Goal: Communication & Community: Answer question/provide support

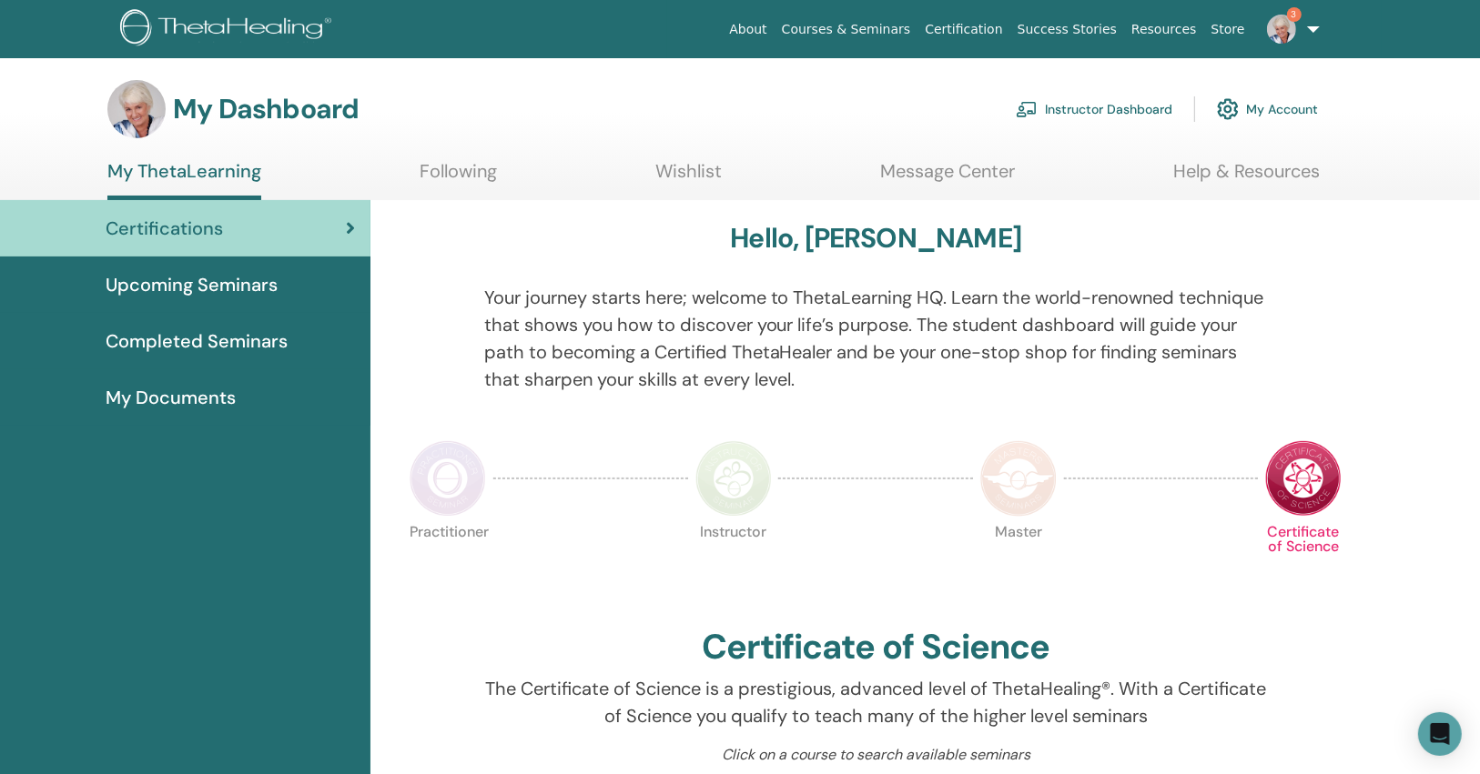
click at [1292, 28] on img at bounding box center [1281, 29] width 29 height 29
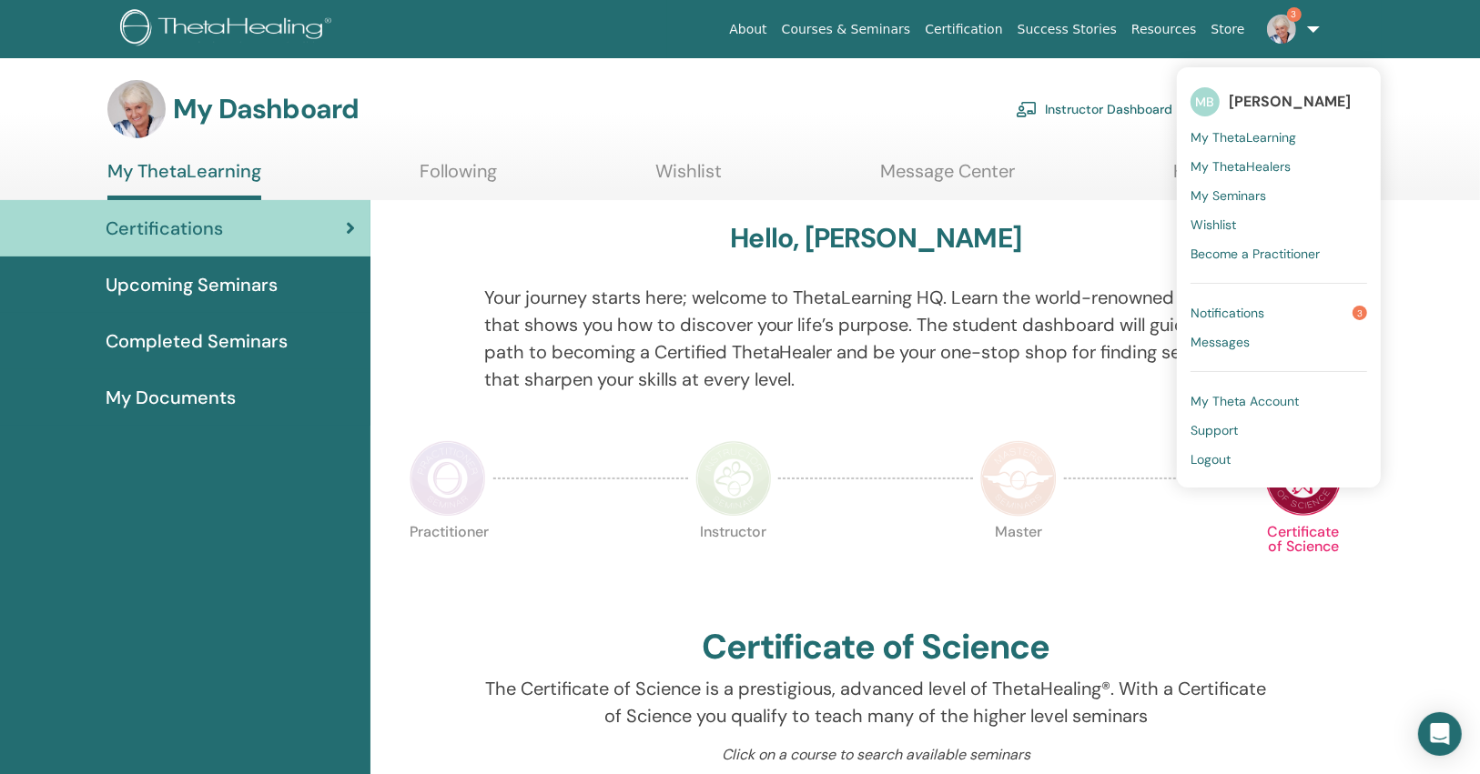
click at [1215, 313] on span "Notifications" at bounding box center [1227, 313] width 74 height 16
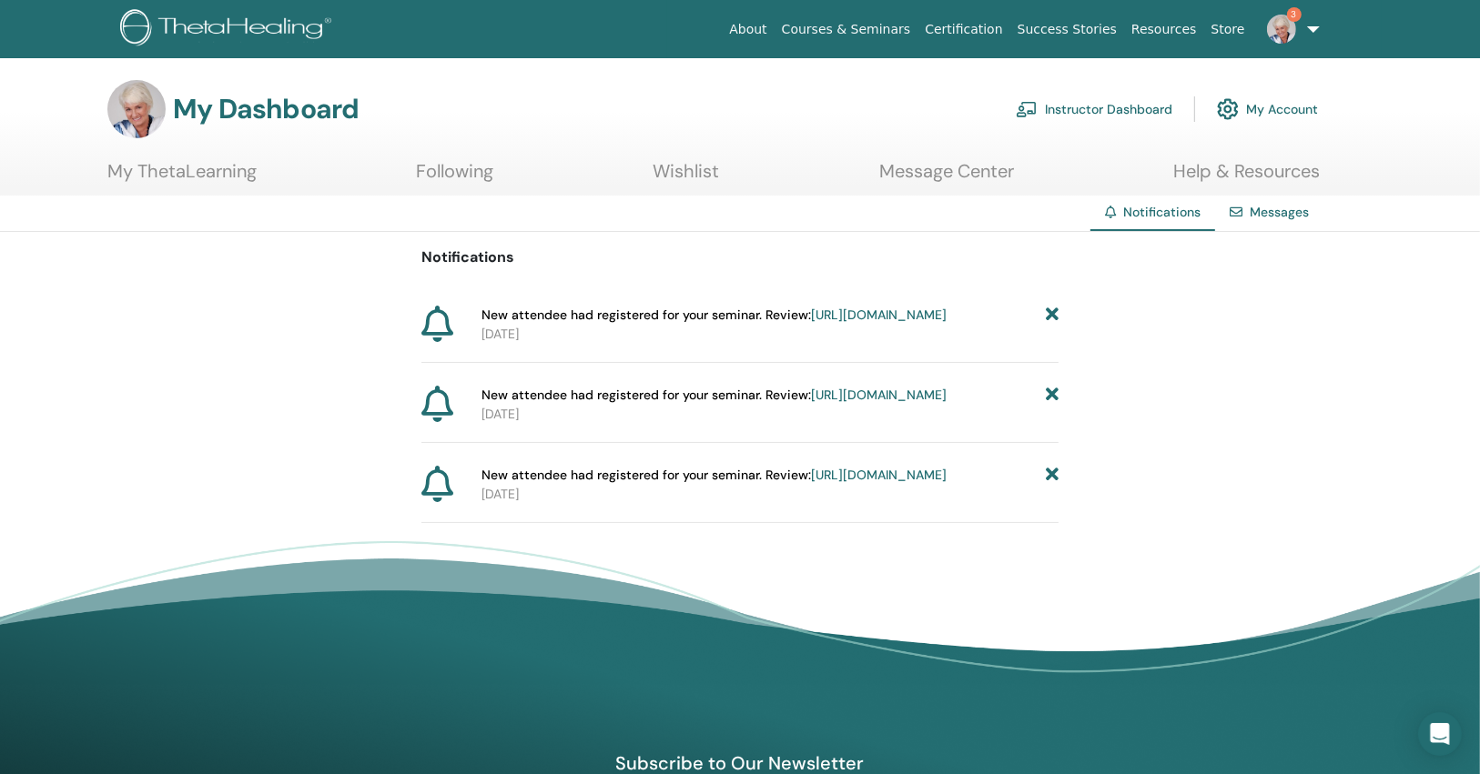
click at [811, 483] on link "https://member.thetahealing.com/instructor/seminar/373660/attendees" at bounding box center [879, 475] width 136 height 16
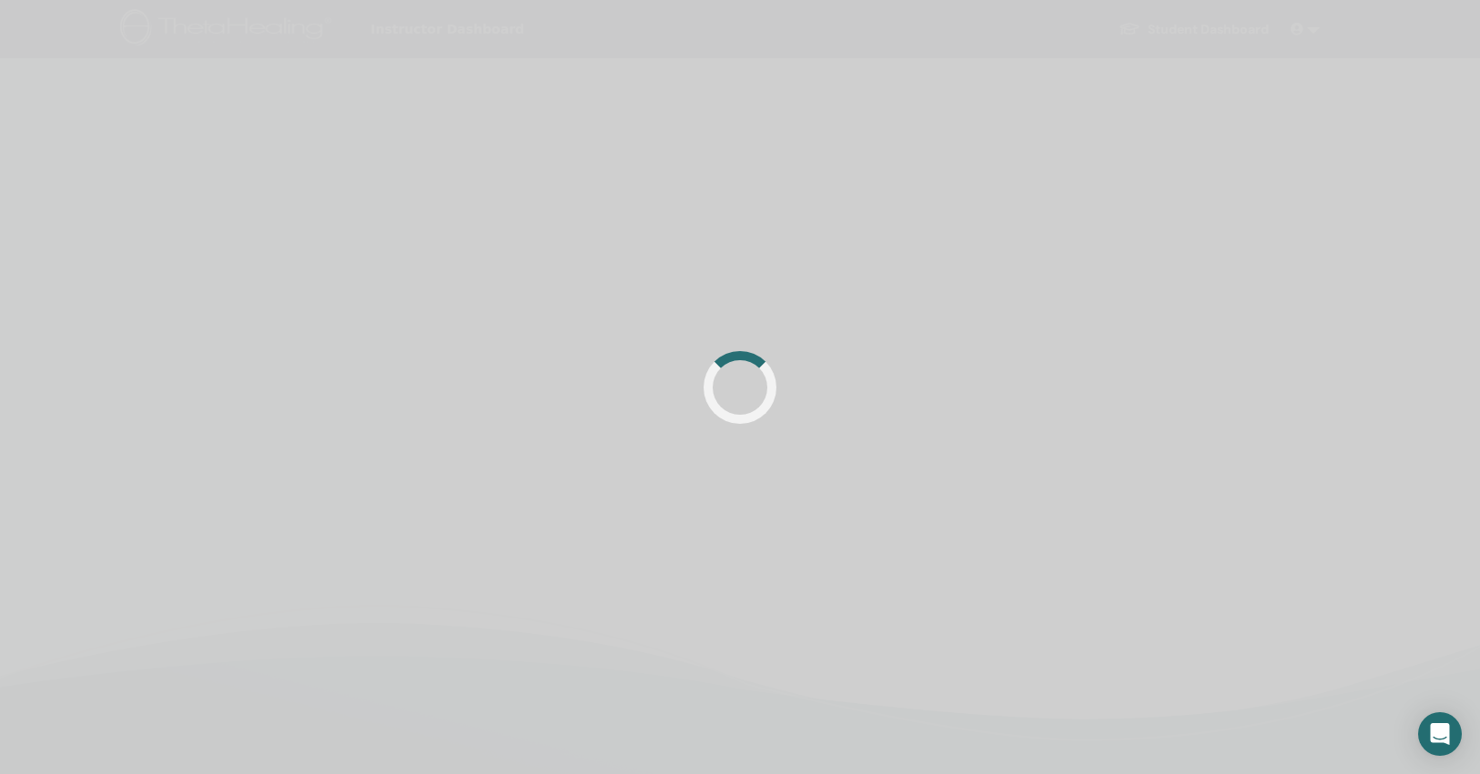
click at [812, 529] on div at bounding box center [740, 387] width 1480 height 774
